Goal: Task Accomplishment & Management: Use online tool/utility

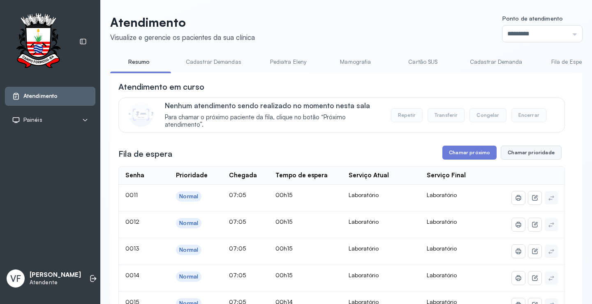
click at [518, 152] on button "Chamar prioridade" at bounding box center [531, 153] width 61 height 14
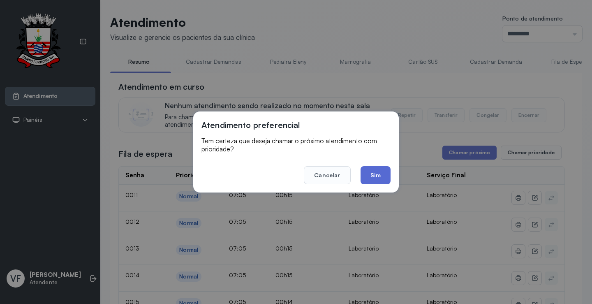
click at [367, 172] on button "Sim" at bounding box center [375, 175] width 30 height 18
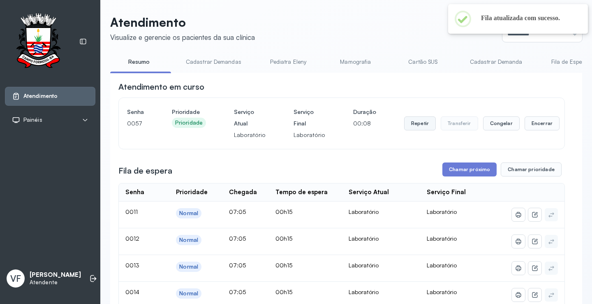
click at [408, 127] on button "Repetir" at bounding box center [420, 123] width 32 height 14
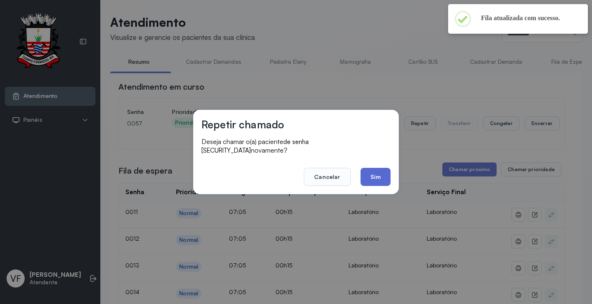
click at [369, 179] on button "Sim" at bounding box center [375, 177] width 30 height 18
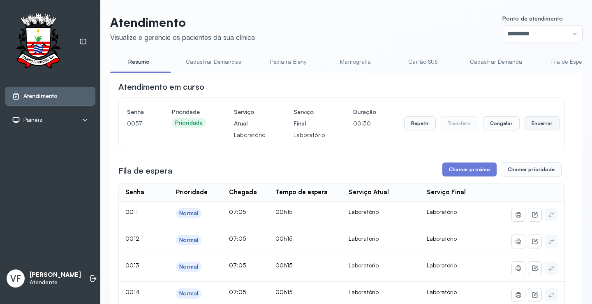
click at [531, 120] on button "Encerrar" at bounding box center [541, 123] width 35 height 14
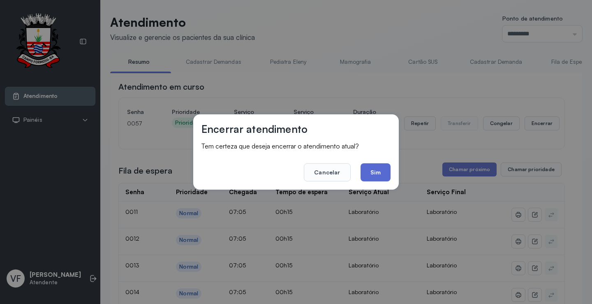
click at [372, 169] on button "Sim" at bounding box center [375, 172] width 30 height 18
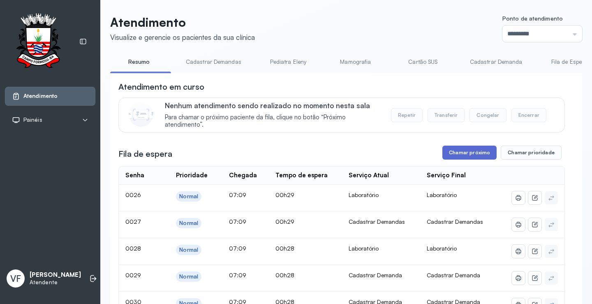
click at [469, 152] on button "Chamar próximo" at bounding box center [469, 153] width 54 height 14
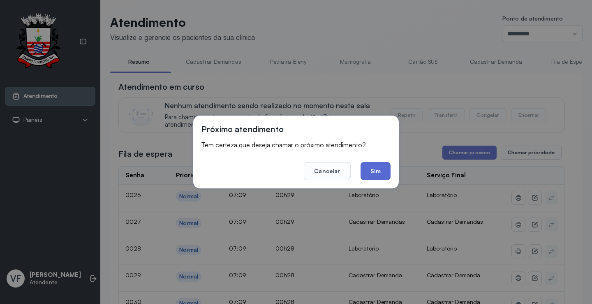
click at [376, 167] on button "Sim" at bounding box center [375, 171] width 30 height 18
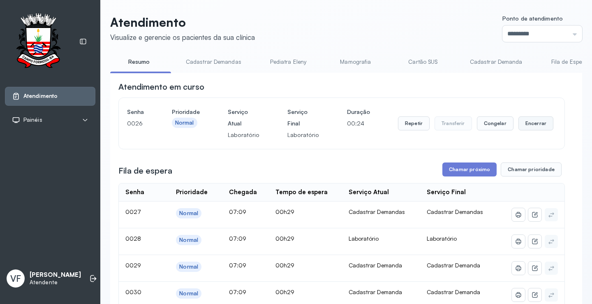
click at [527, 123] on button "Encerrar" at bounding box center [535, 123] width 35 height 14
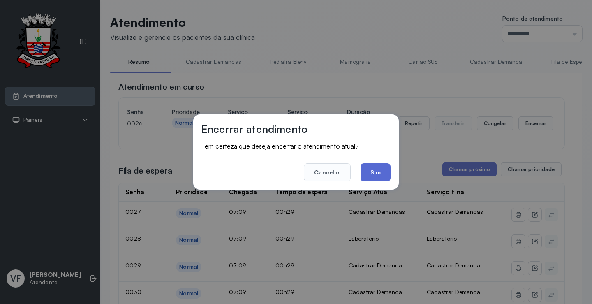
click at [377, 167] on button "Sim" at bounding box center [375, 172] width 30 height 18
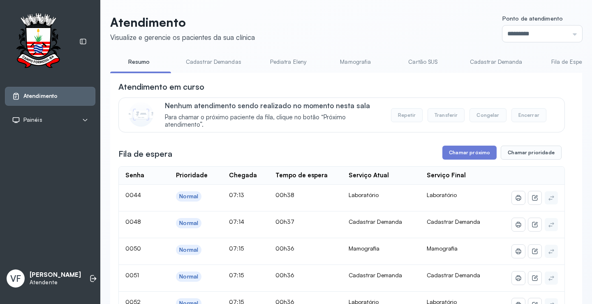
click at [488, 61] on link "Cadastrar Demanda" at bounding box center [496, 62] width 69 height 14
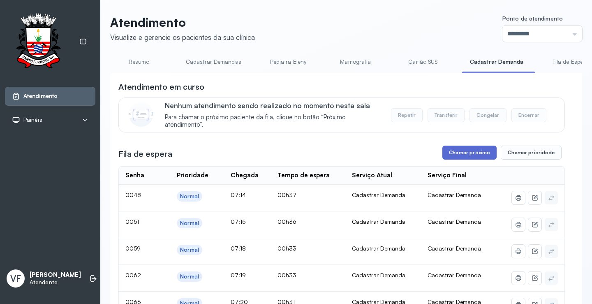
click at [463, 152] on button "Chamar próximo" at bounding box center [469, 153] width 54 height 14
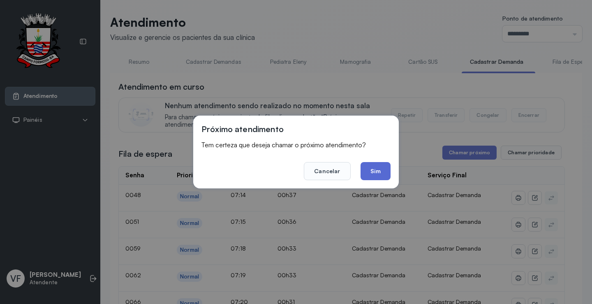
click at [376, 171] on button "Sim" at bounding box center [375, 171] width 30 height 18
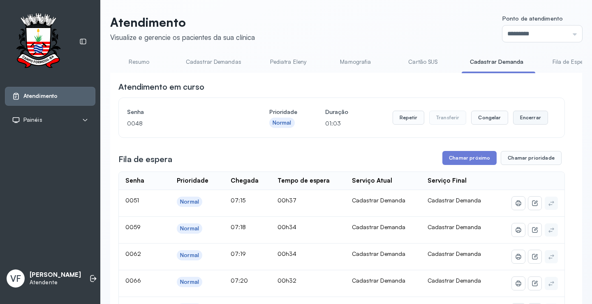
click at [523, 117] on button "Encerrar" at bounding box center [530, 118] width 35 height 14
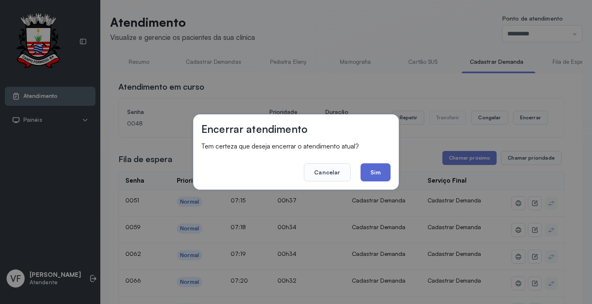
click at [372, 167] on button "Sim" at bounding box center [375, 172] width 30 height 18
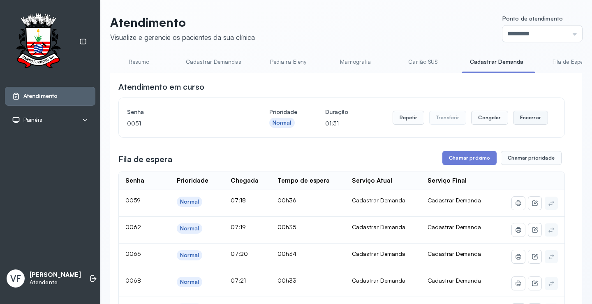
click at [527, 118] on button "Encerrar" at bounding box center [530, 118] width 35 height 14
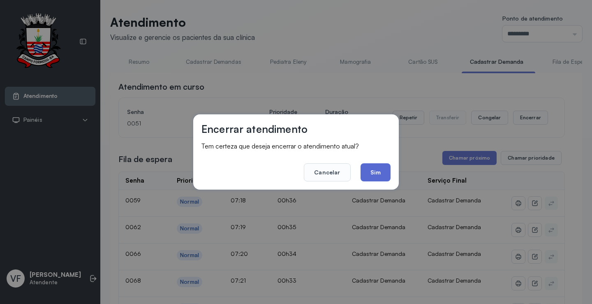
click at [380, 166] on button "Sim" at bounding box center [375, 172] width 30 height 18
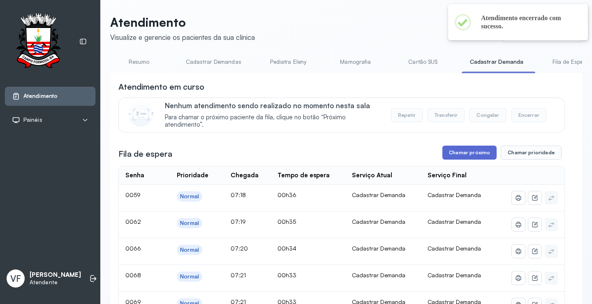
click at [461, 152] on button "Chamar próximo" at bounding box center [469, 153] width 54 height 14
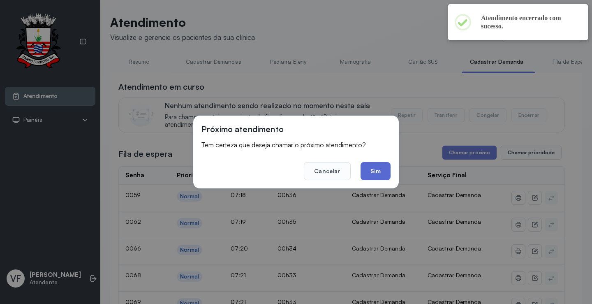
click at [374, 168] on button "Sim" at bounding box center [375, 171] width 30 height 18
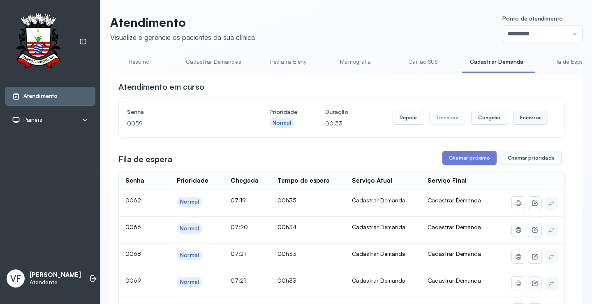
click at [529, 120] on button "Encerrar" at bounding box center [530, 118] width 35 height 14
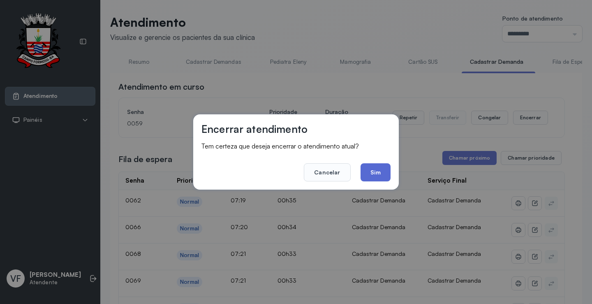
click at [377, 169] on button "Sim" at bounding box center [375, 172] width 30 height 18
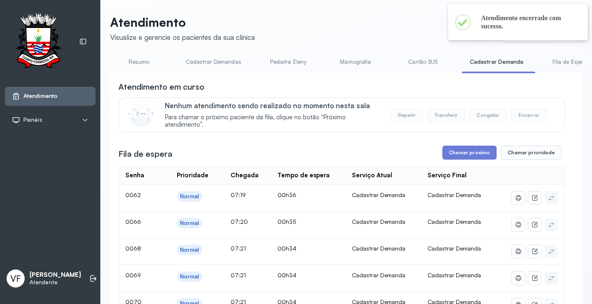
click at [136, 60] on link "Resumo" at bounding box center [139, 62] width 58 height 14
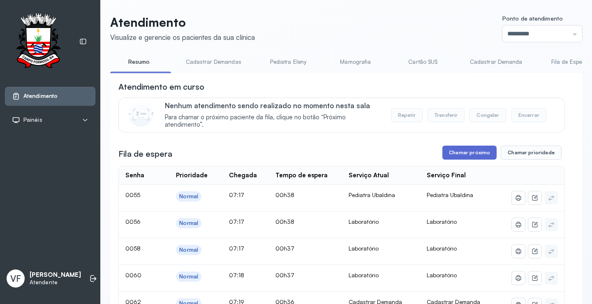
click at [462, 153] on button "Chamar próximo" at bounding box center [469, 153] width 54 height 14
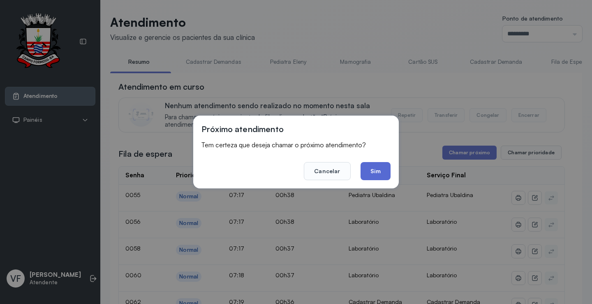
click at [378, 170] on button "Sim" at bounding box center [375, 171] width 30 height 18
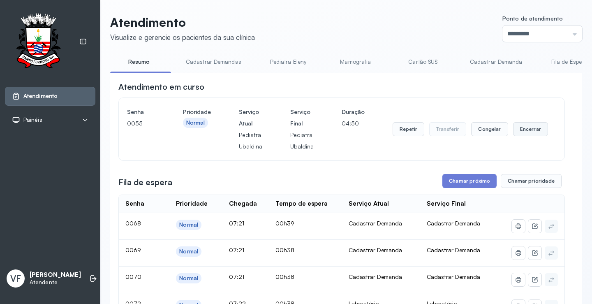
click at [530, 129] on button "Encerrar" at bounding box center [530, 129] width 35 height 14
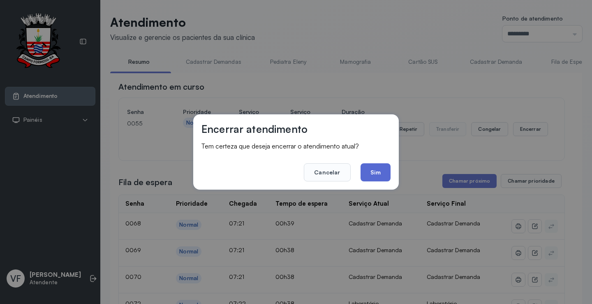
click at [377, 169] on button "Sim" at bounding box center [375, 172] width 30 height 18
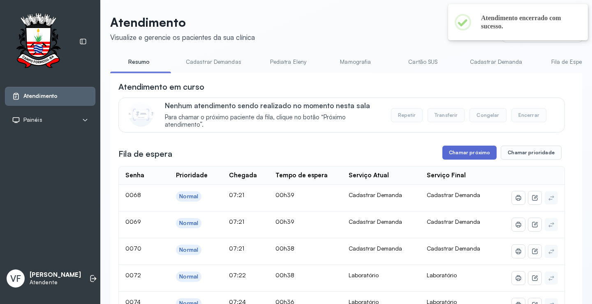
click at [462, 151] on button "Chamar próximo" at bounding box center [469, 153] width 54 height 14
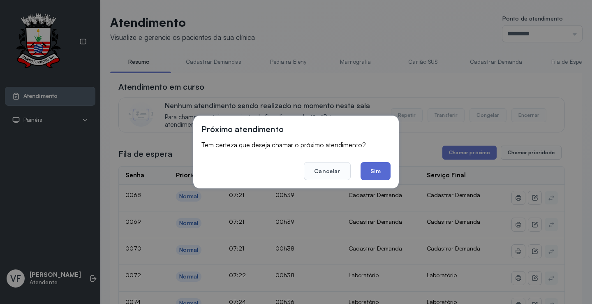
click at [376, 167] on button "Sim" at bounding box center [375, 171] width 30 height 18
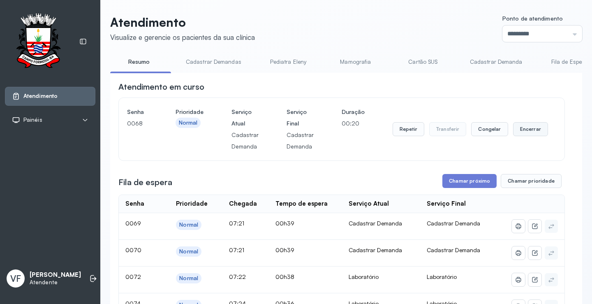
click at [522, 127] on button "Encerrar" at bounding box center [530, 129] width 35 height 14
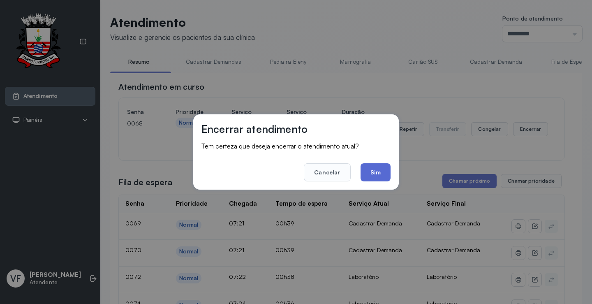
click at [375, 171] on button "Sim" at bounding box center [375, 172] width 30 height 18
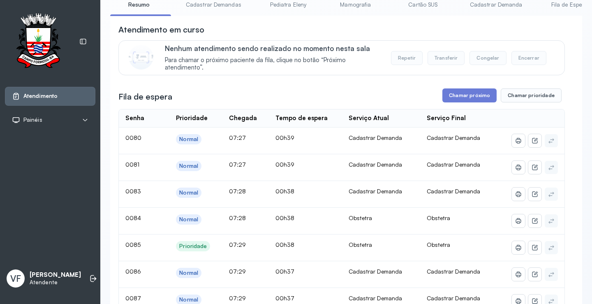
scroll to position [82, 0]
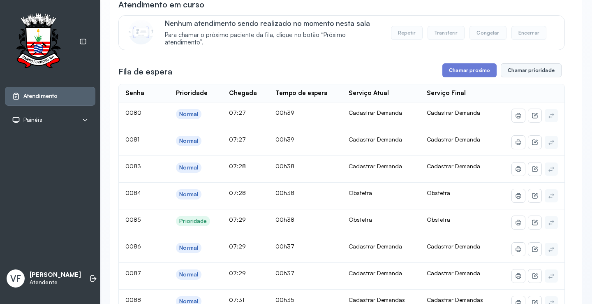
click at [532, 66] on button "Chamar prioridade" at bounding box center [531, 70] width 61 height 14
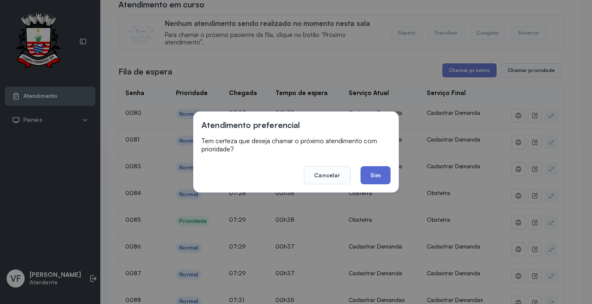
click at [377, 172] on button "Sim" at bounding box center [375, 175] width 30 height 18
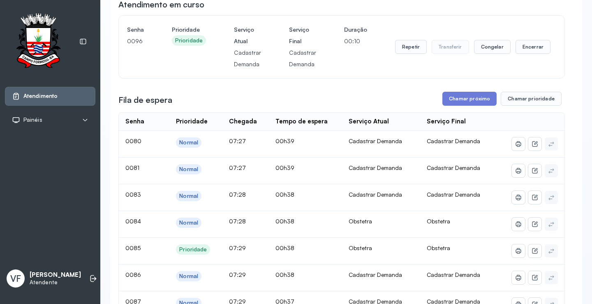
scroll to position [0, 0]
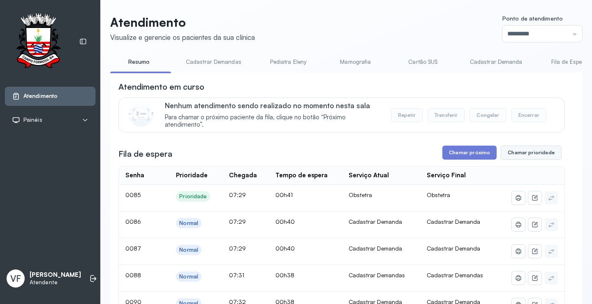
click at [501, 154] on button "Chamar prioridade" at bounding box center [531, 153] width 61 height 14
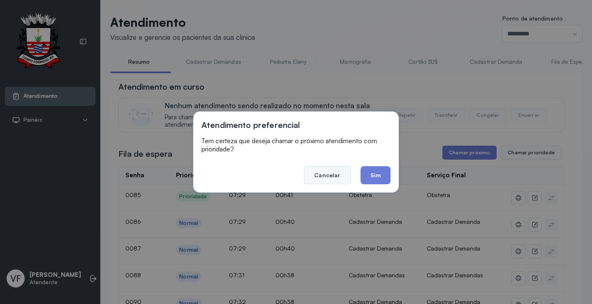
click at [325, 172] on button "Cancelar" at bounding box center [327, 175] width 46 height 18
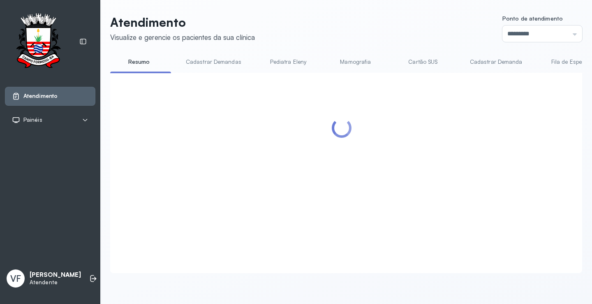
click at [455, 155] on div at bounding box center [341, 163] width 446 height 164
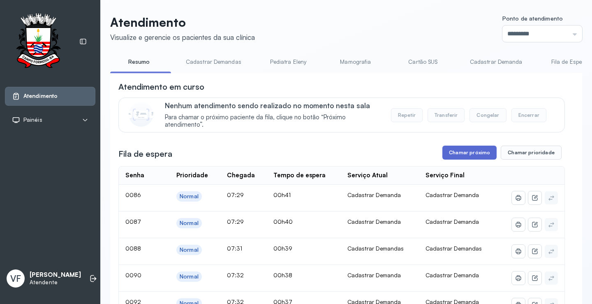
click at [475, 152] on button "Chamar próximo" at bounding box center [469, 153] width 54 height 14
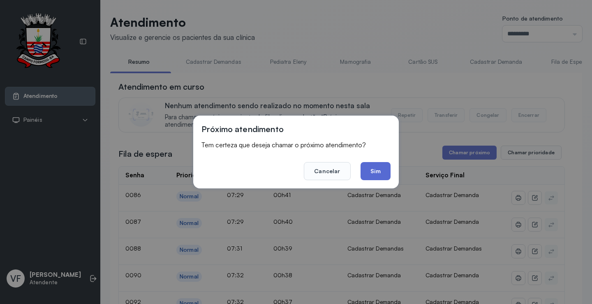
click at [376, 170] on button "Sim" at bounding box center [375, 171] width 30 height 18
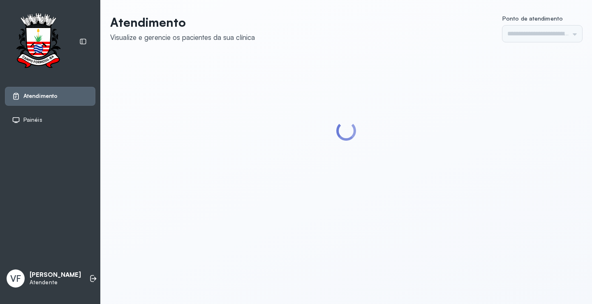
type input "*********"
